Goal: Transaction & Acquisition: Obtain resource

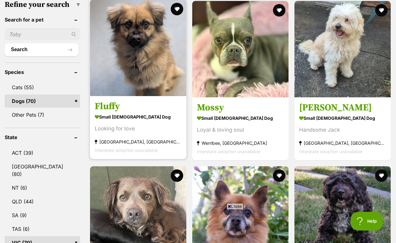
click at [129, 36] on img at bounding box center [138, 48] width 96 height 96
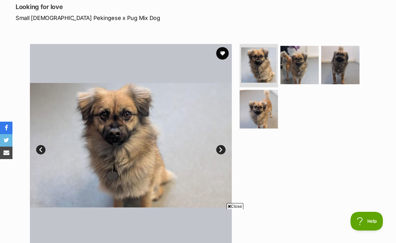
scroll to position [98, 0]
click at [222, 145] on link "Next" at bounding box center [220, 149] width 9 height 9
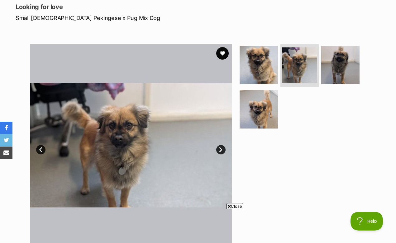
click at [221, 145] on link "Next" at bounding box center [220, 149] width 9 height 9
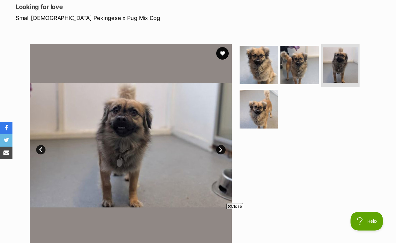
click at [221, 145] on link "Next" at bounding box center [220, 149] width 9 height 9
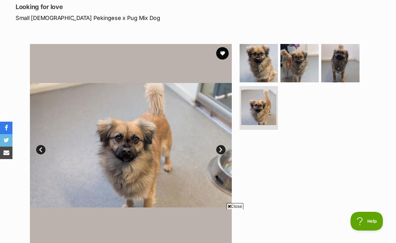
click at [220, 145] on link "Next" at bounding box center [220, 149] width 9 height 9
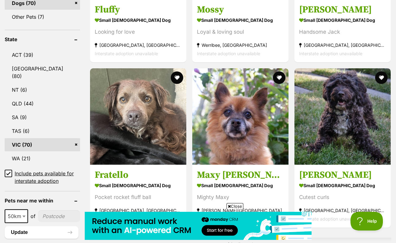
scroll to position [288, 0]
